Goal: Information Seeking & Learning: Learn about a topic

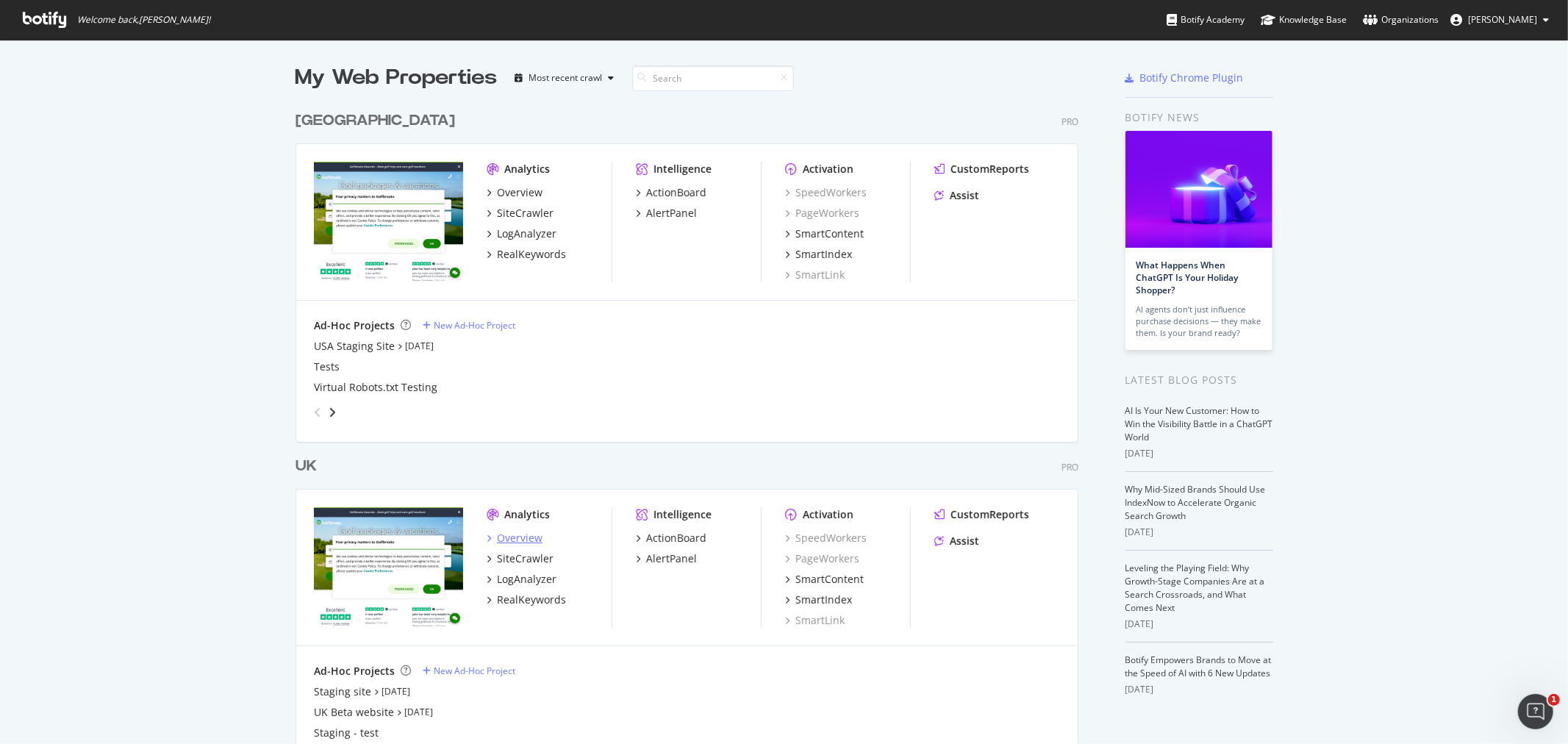
click at [528, 538] on div "Overview" at bounding box center [519, 538] width 46 height 15
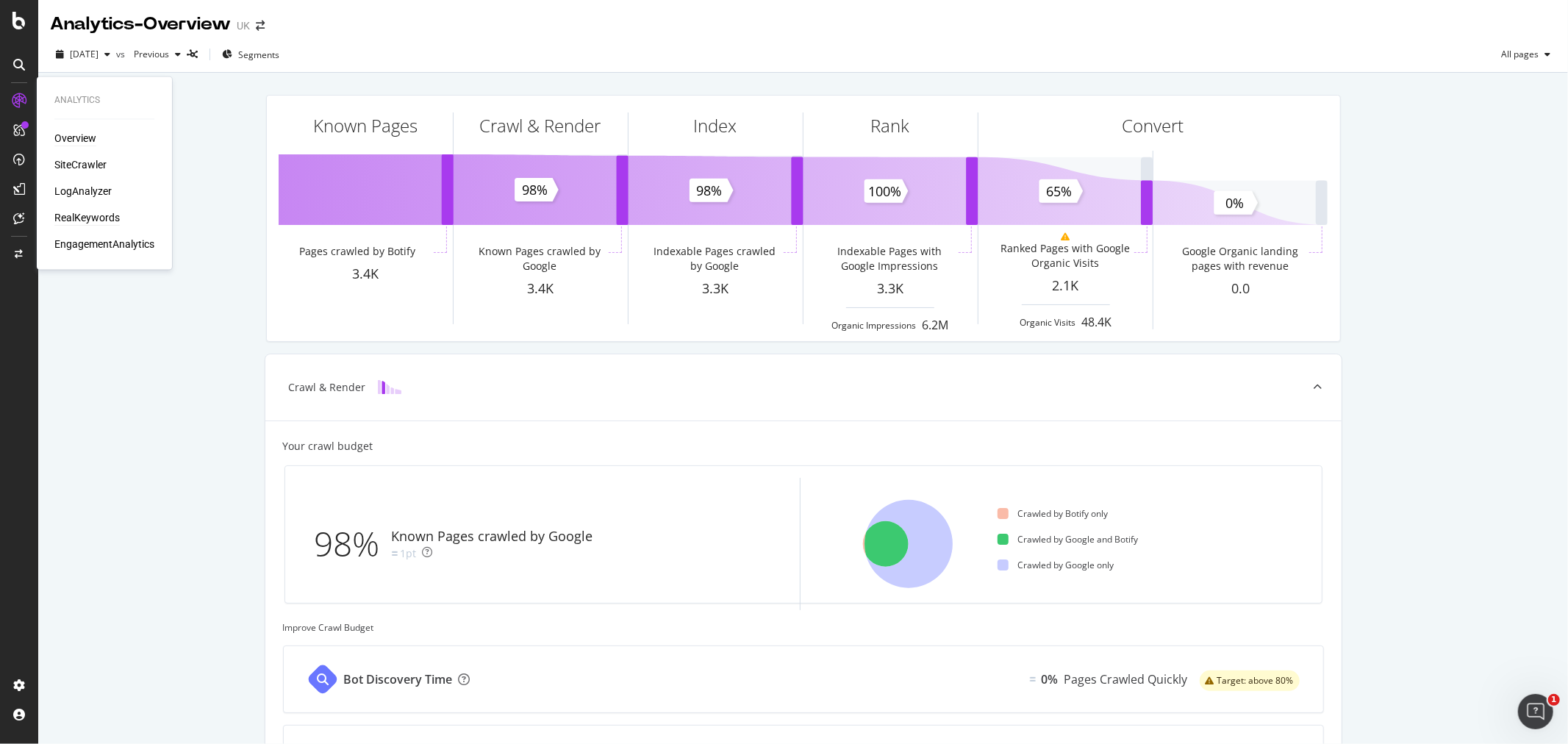
click at [101, 215] on div "RealKeywords" at bounding box center [86, 218] width 65 height 15
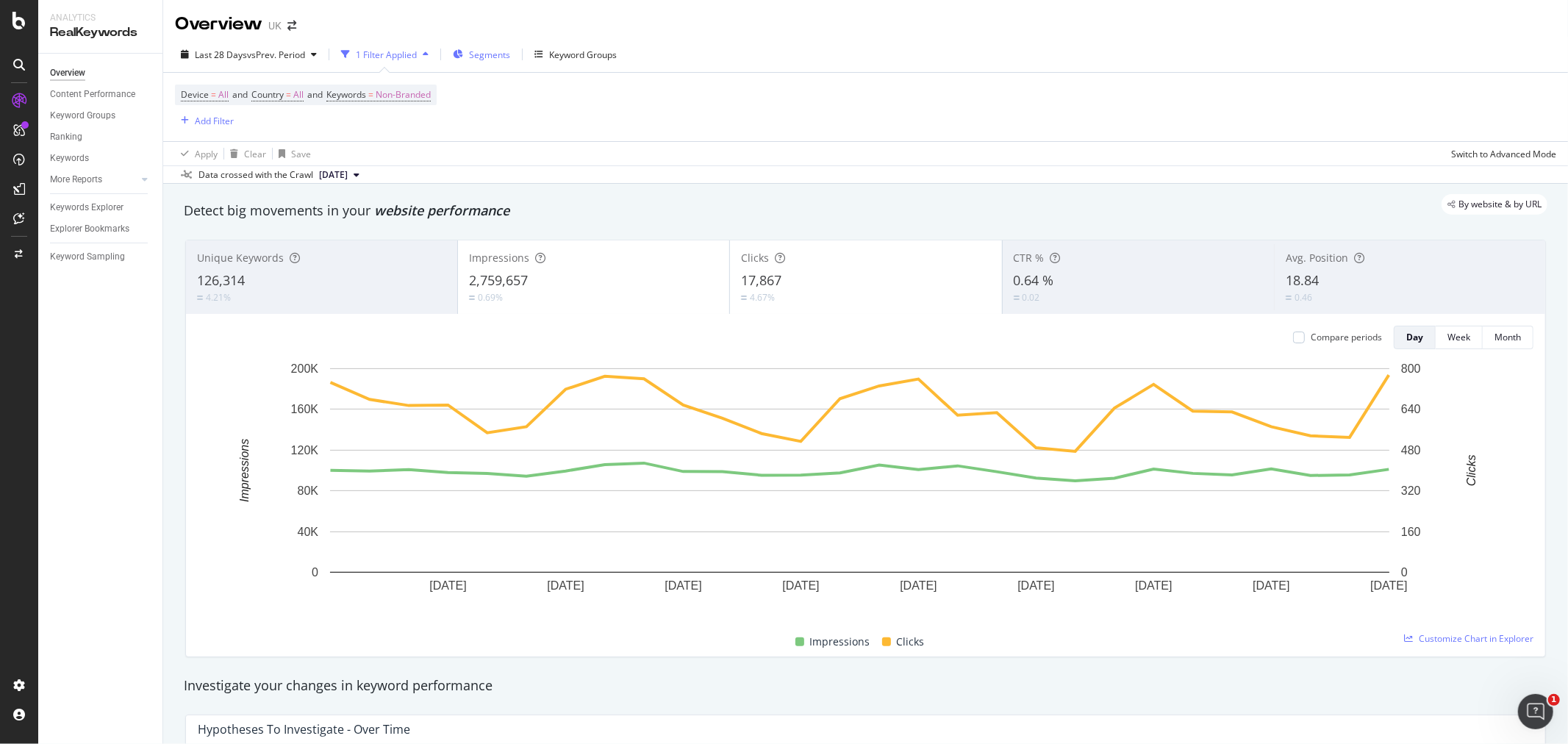
click at [480, 50] on span "Segments" at bounding box center [489, 55] width 41 height 13
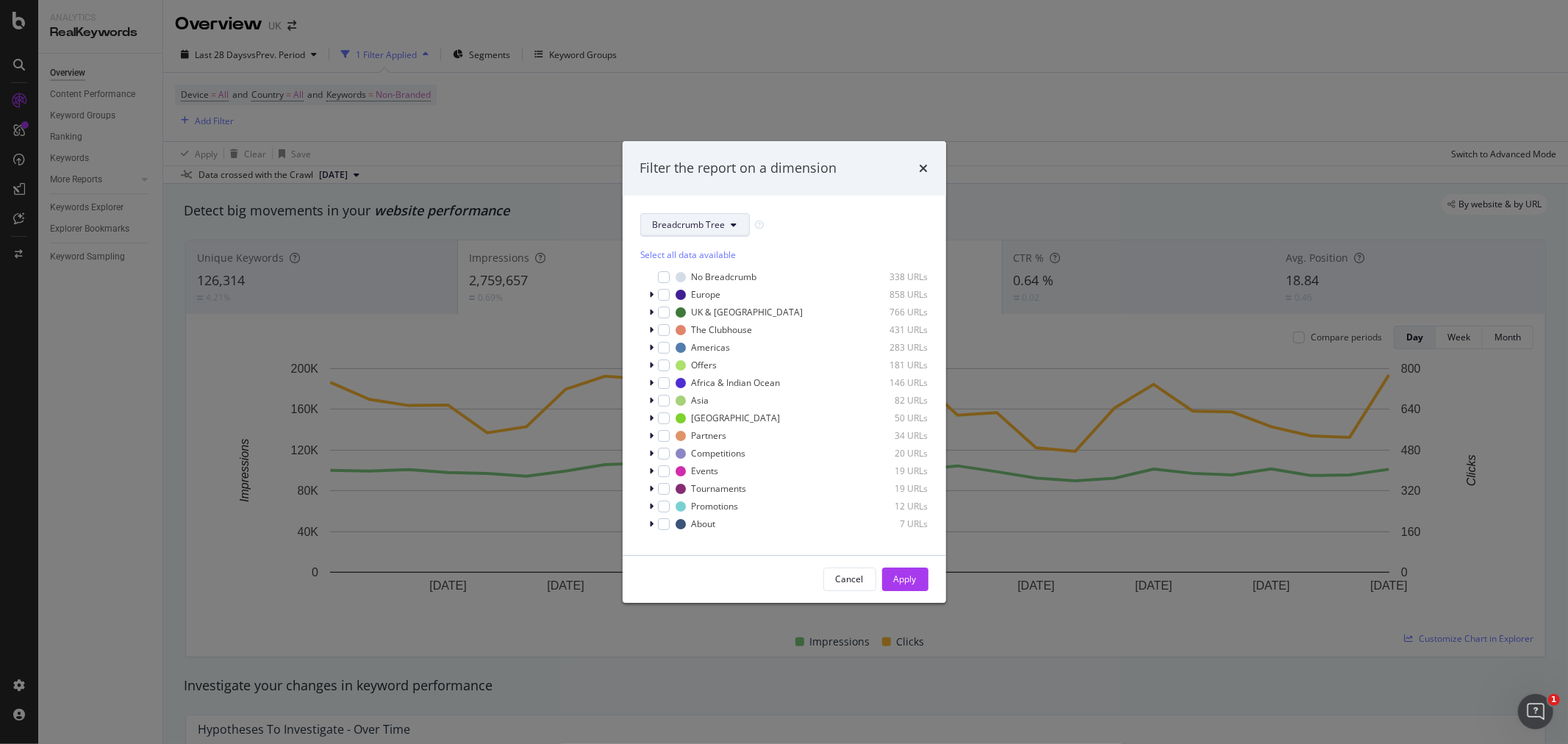
click at [715, 227] on span "Breadcrumb Tree" at bounding box center [689, 224] width 73 height 13
click at [736, 162] on div "Filter the report on a dimension" at bounding box center [739, 168] width 197 height 19
click at [736, 218] on button "Breadcrumb Tree" at bounding box center [695, 224] width 110 height 23
click at [700, 368] on div "locations" at bounding box center [700, 359] width 119 height 21
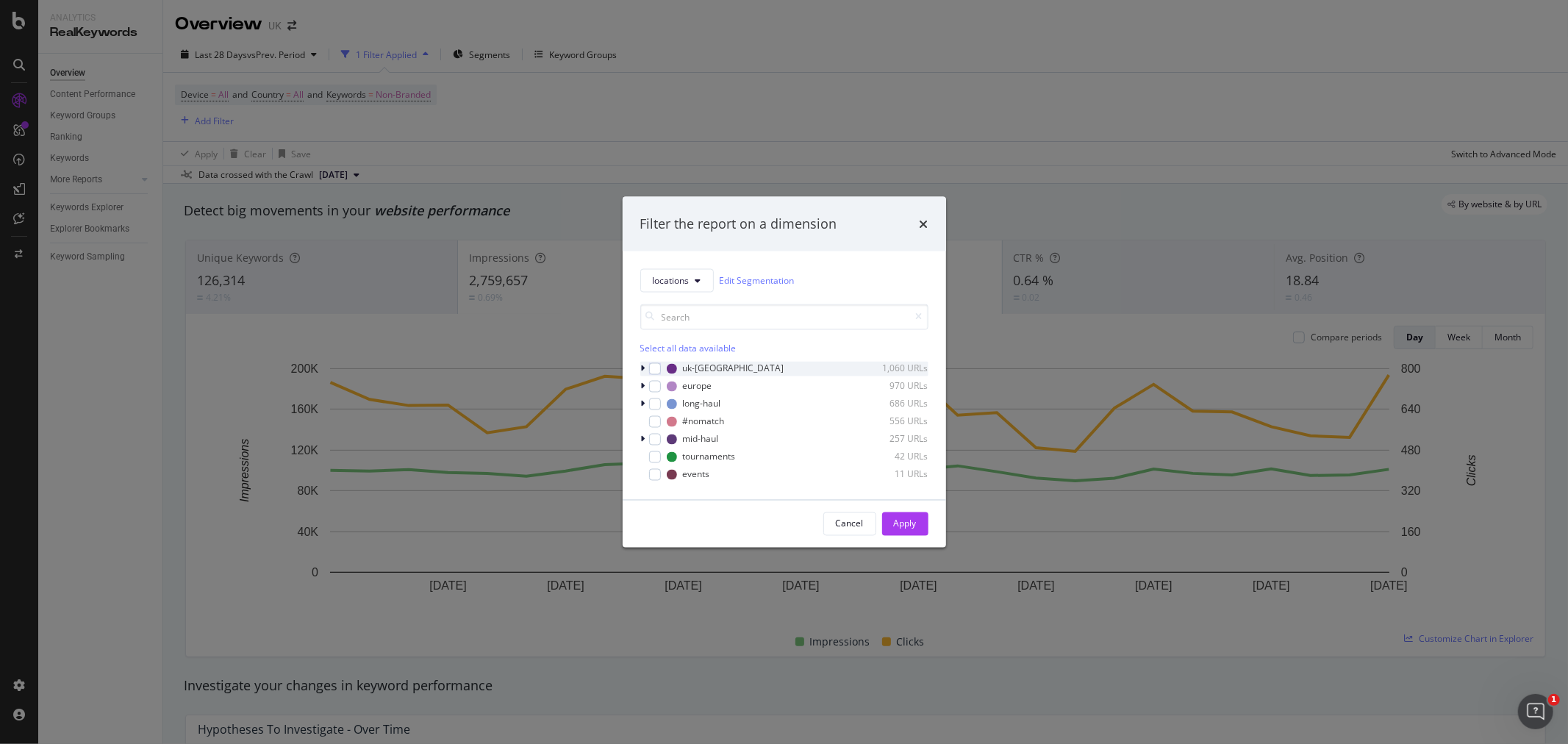
click at [643, 369] on icon "modal" at bounding box center [643, 369] width 5 height 9
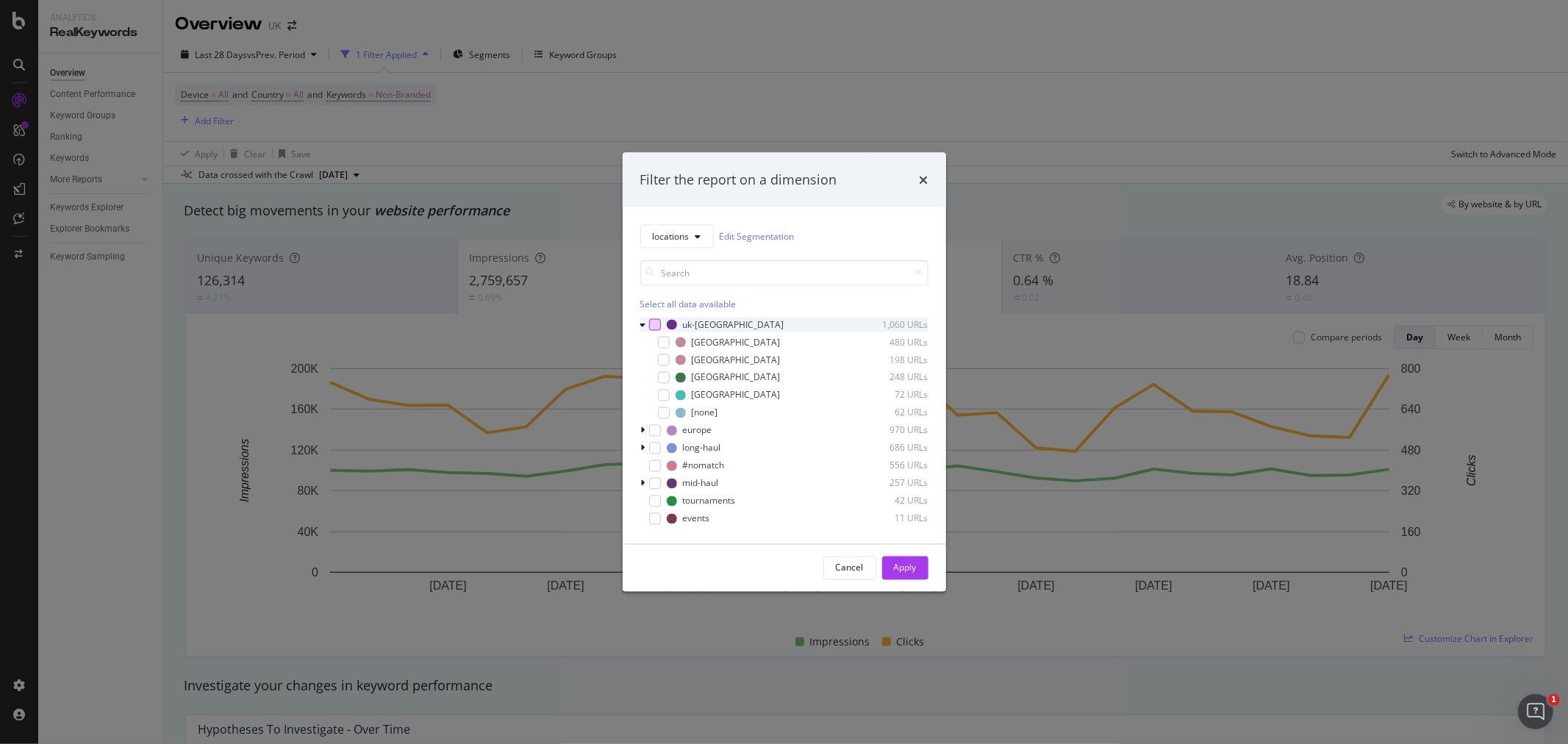
click at [659, 324] on div "modal" at bounding box center [655, 324] width 12 height 12
